Goal: Task Accomplishment & Management: Use online tool/utility

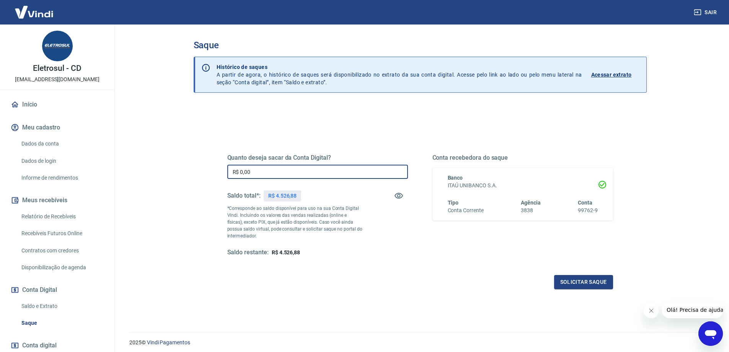
drag, startPoint x: 259, startPoint y: 171, endPoint x: 127, endPoint y: 155, distance: 132.9
click at [173, 163] on main "Saque Histórico de saques A partir de agora, o histórico de saques será disponi…" at bounding box center [420, 187] width 618 height 327
type input "R$ 4.526,88"
click at [568, 281] on button "Solicitar saque" at bounding box center [583, 282] width 59 height 14
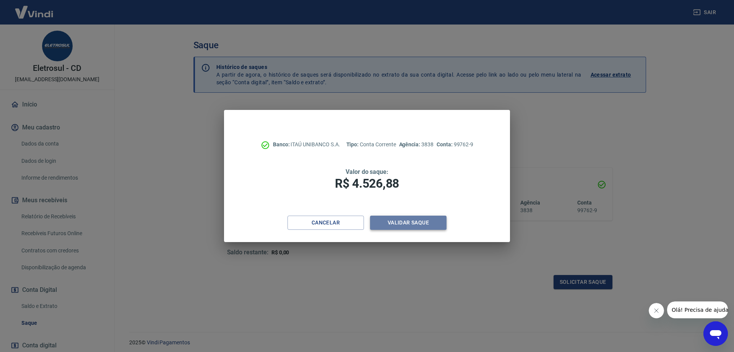
click at [393, 221] on button "Validar saque" at bounding box center [408, 222] width 77 height 14
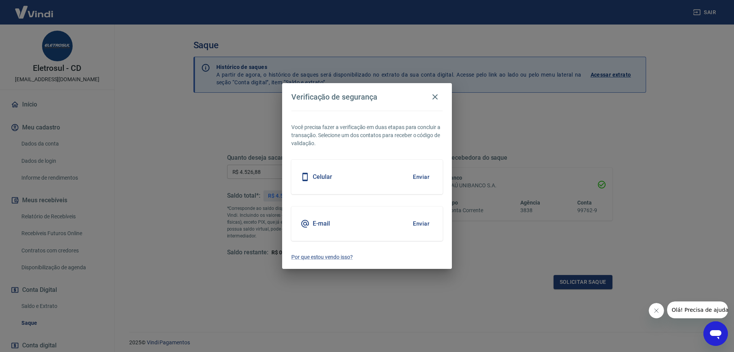
click at [421, 223] on button "Enviar" at bounding box center [421, 223] width 25 height 16
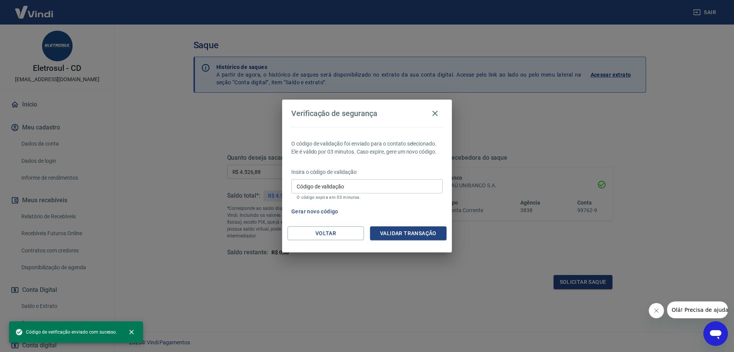
click at [322, 194] on div "Código de validação Código de validação O código expira em 03 minutos." at bounding box center [366, 189] width 151 height 21
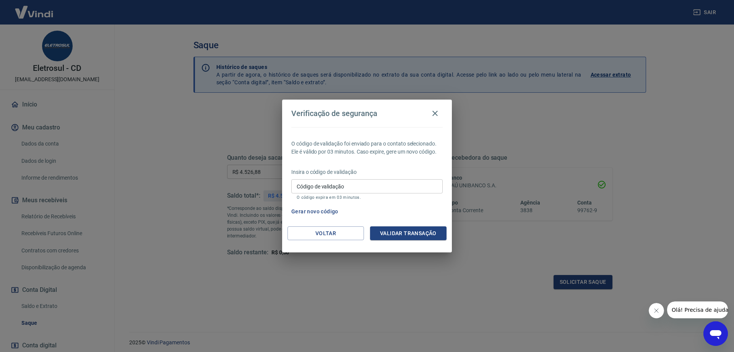
click at [327, 188] on input "Código de validação" at bounding box center [366, 186] width 151 height 14
type input "513899"
click at [409, 231] on button "Validar transação" at bounding box center [408, 233] width 77 height 14
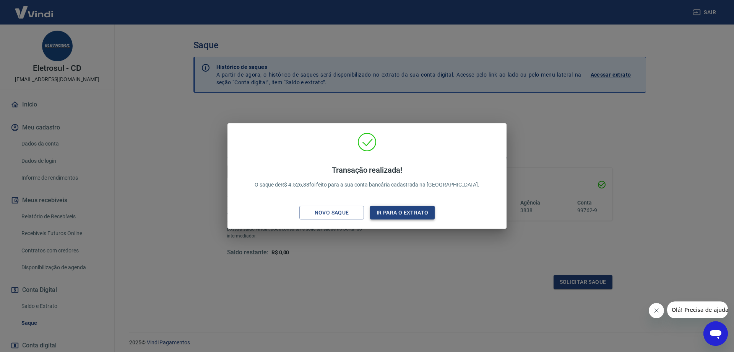
click at [405, 216] on button "Ir para o extrato" at bounding box center [402, 212] width 65 height 14
